Goal: Task Accomplishment & Management: Manage account settings

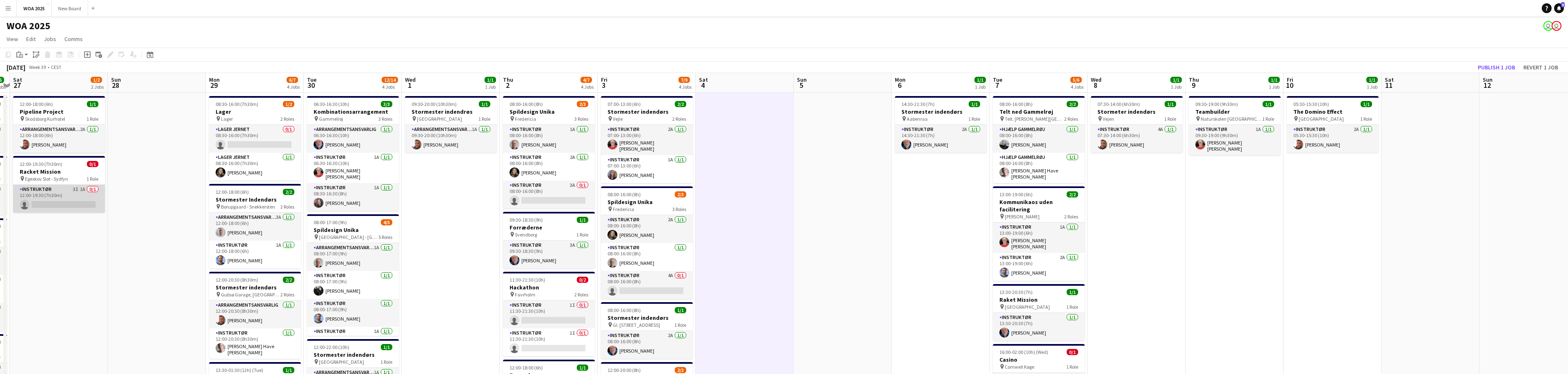
click at [51, 193] on app-card-role "Instruktør 3I 1A 0/1 12:00-19:30 (7h30m) single-neutral-actions" at bounding box center [59, 199] width 92 height 28
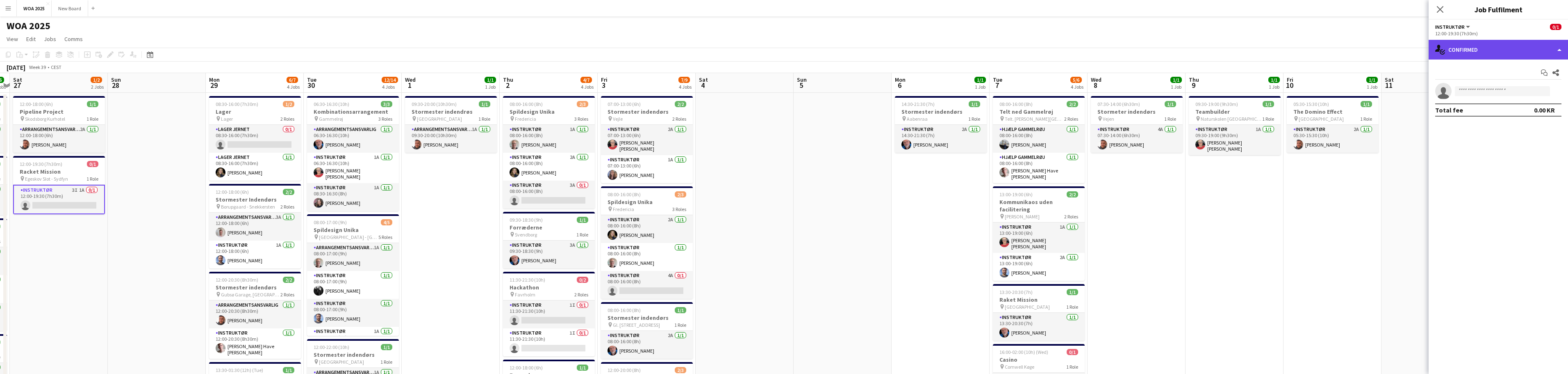
click at [1516, 52] on div "single-neutral-actions-check-2 Confirmed" at bounding box center [1498, 49] width 139 height 19
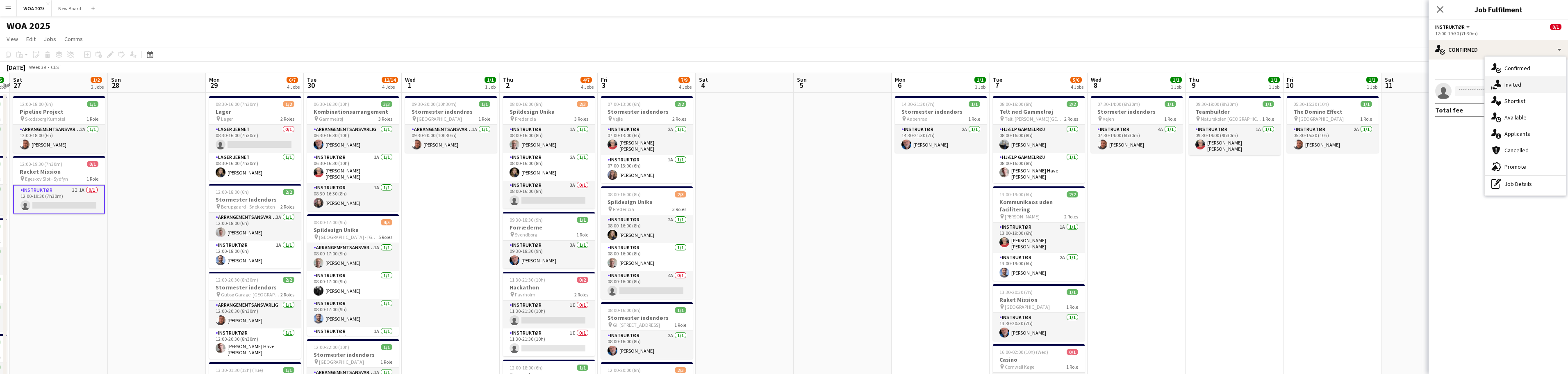
click at [1520, 85] on span "Invited" at bounding box center [1513, 85] width 17 height 7
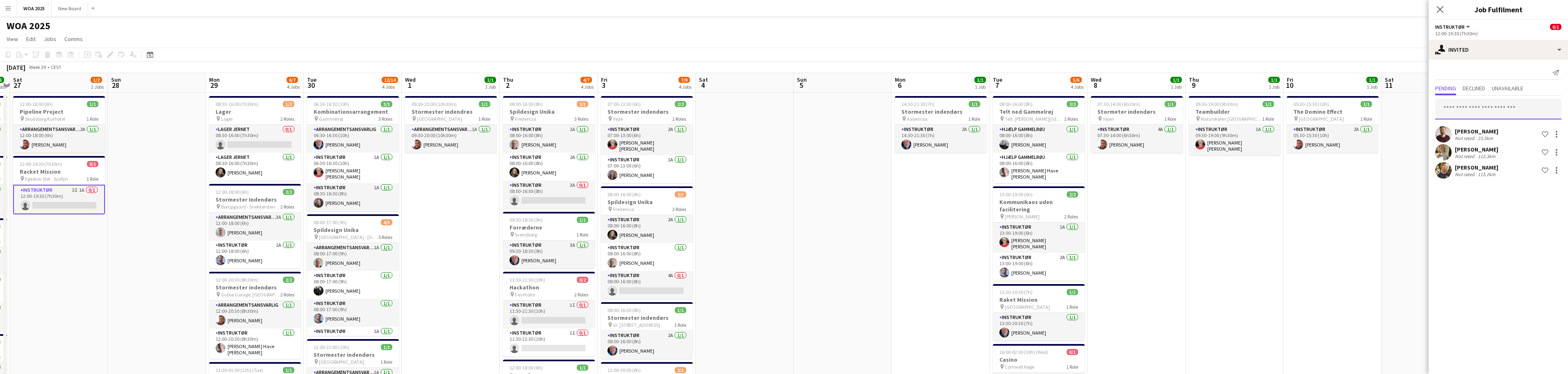
click at [1494, 105] on input "text" at bounding box center [1498, 109] width 126 height 21
type input "****"
click at [1468, 131] on span "[PERSON_NAME]" at bounding box center [1465, 129] width 47 height 7
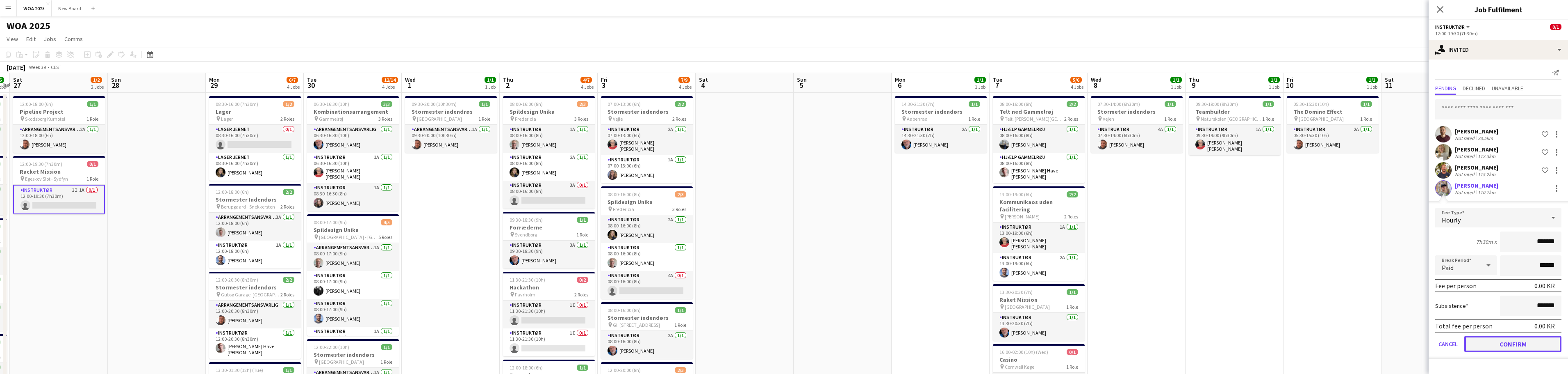
click at [1515, 346] on button "Confirm" at bounding box center [1513, 344] width 97 height 16
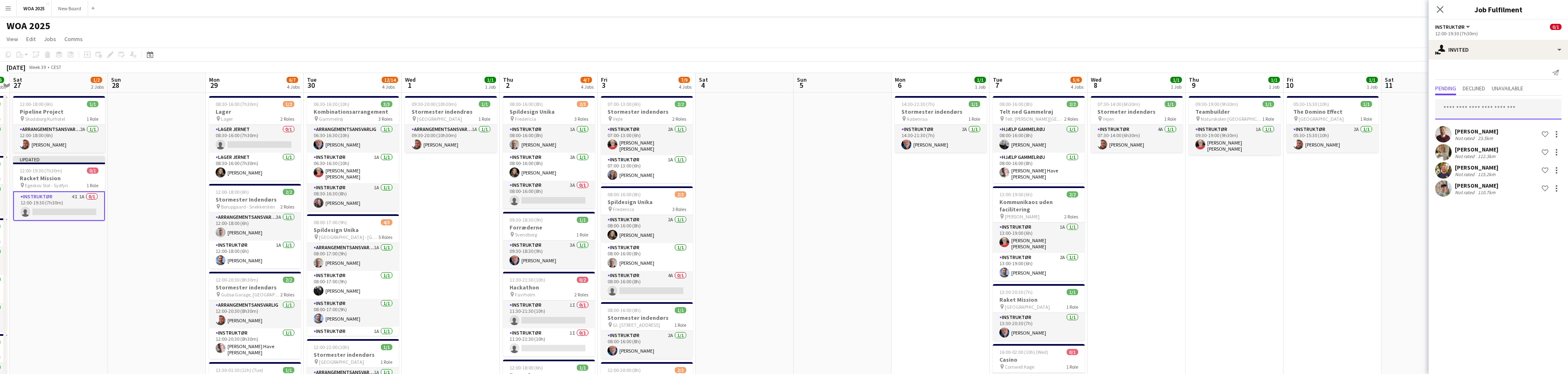
click at [1525, 102] on input "text" at bounding box center [1498, 109] width 126 height 21
type input "****"
click at [1477, 135] on span "[EMAIL_ADDRESS][PERSON_NAME][DOMAIN_NAME]" at bounding box center [1499, 136] width 113 height 7
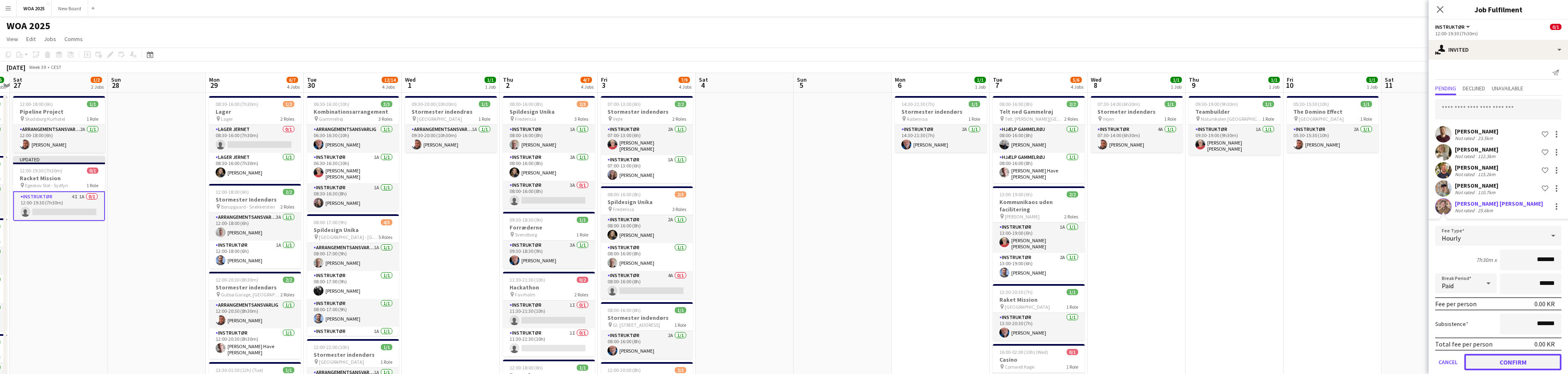
click at [1510, 362] on button "Confirm" at bounding box center [1513, 362] width 97 height 16
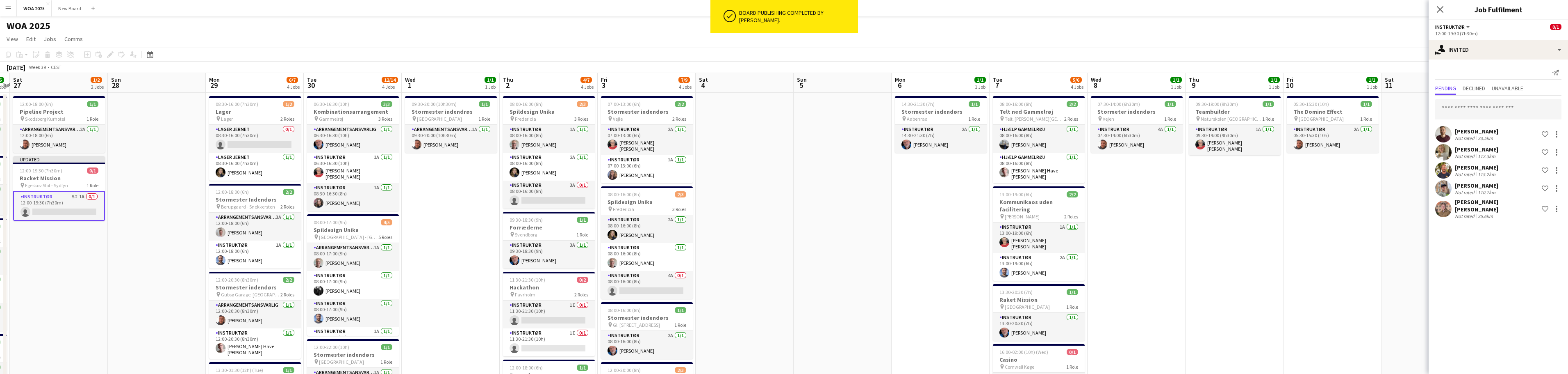
click at [1558, 138] on div at bounding box center [1556, 134] width 10 height 10
click at [1521, 208] on span "Cancel invitation" at bounding box center [1530, 208] width 48 height 7
